Goal: Information Seeking & Learning: Learn about a topic

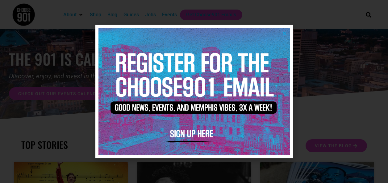
click at [387, 53] on div at bounding box center [194, 91] width 388 height 183
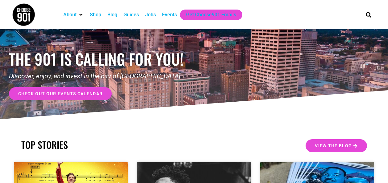
click at [162, 15] on div "Events" at bounding box center [169, 14] width 15 height 7
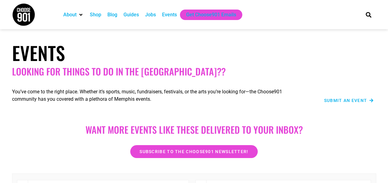
click at [226, 56] on h1 "Events" at bounding box center [194, 53] width 364 height 22
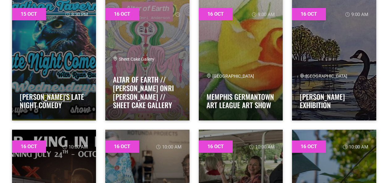
scroll to position [1818, 0]
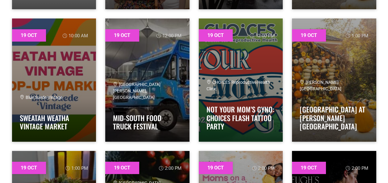
scroll to position [5408, 0]
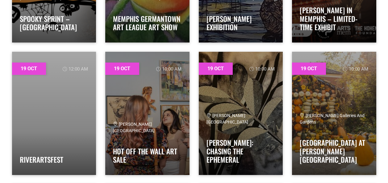
scroll to position [5243, 0]
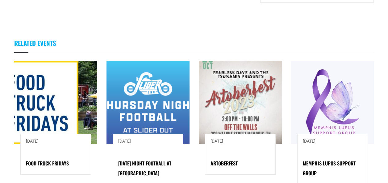
scroll to position [377, 0]
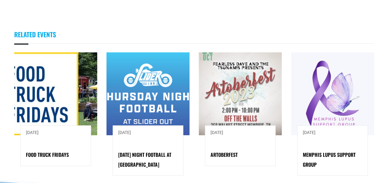
click at [198, 32] on h3 "Related Events" at bounding box center [194, 34] width 360 height 19
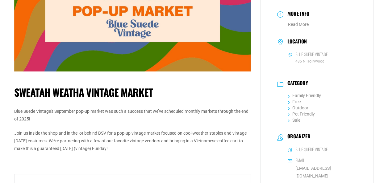
scroll to position [101, 0]
